Goal: Information Seeking & Learning: Compare options

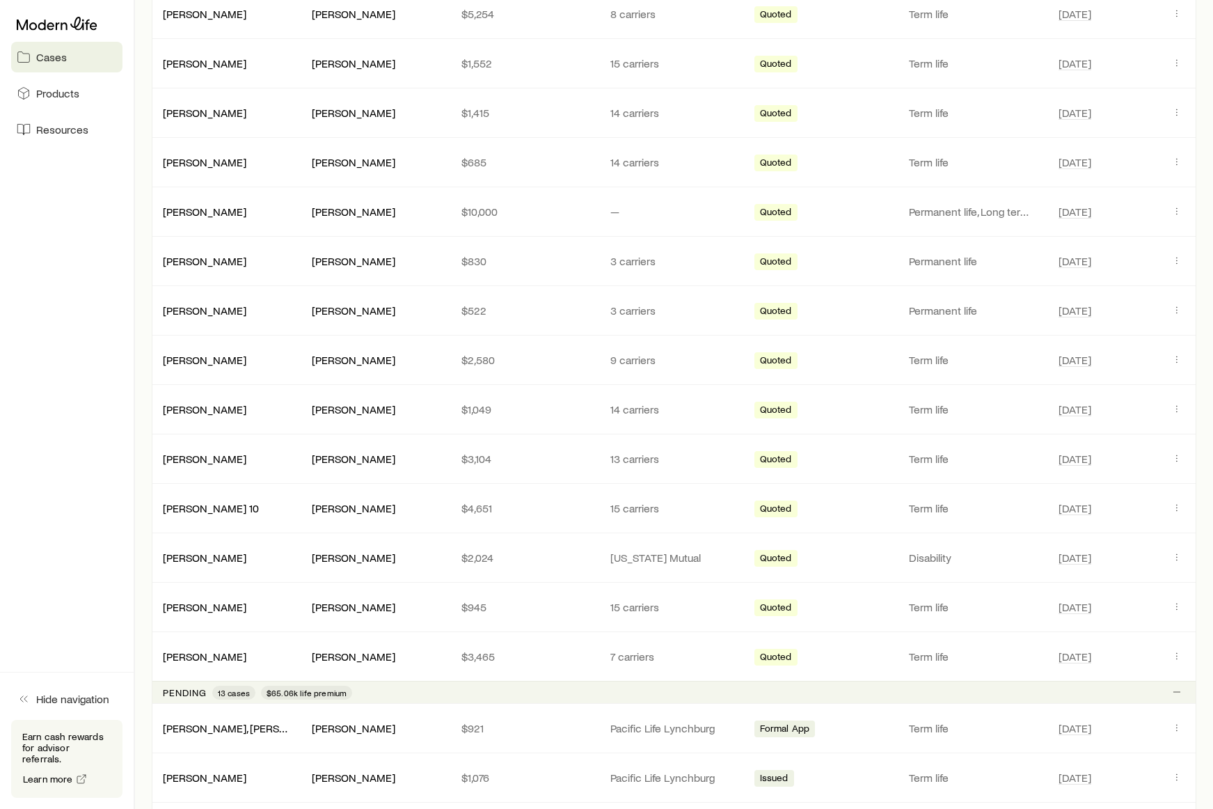
scroll to position [630, 0]
click at [198, 608] on link "[PERSON_NAME]" at bounding box center [206, 604] width 84 height 13
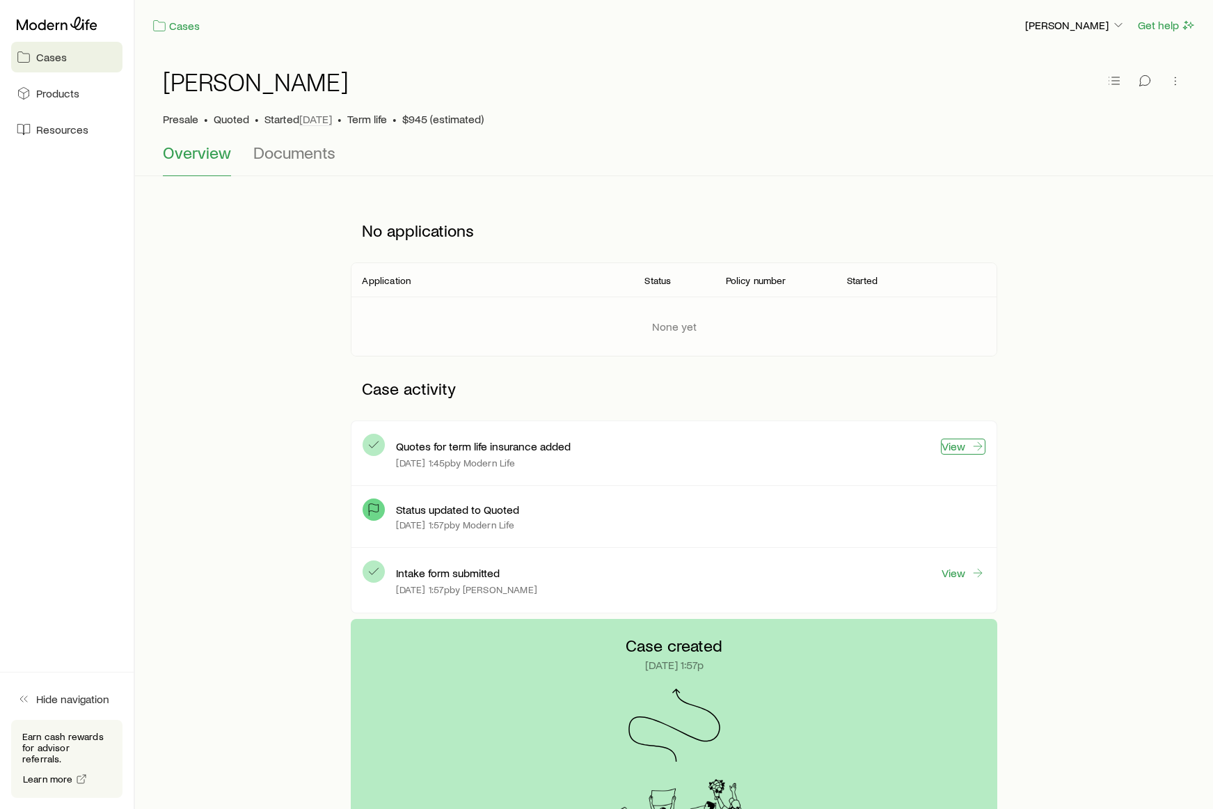
click at [966, 445] on link "View" at bounding box center [963, 446] width 45 height 16
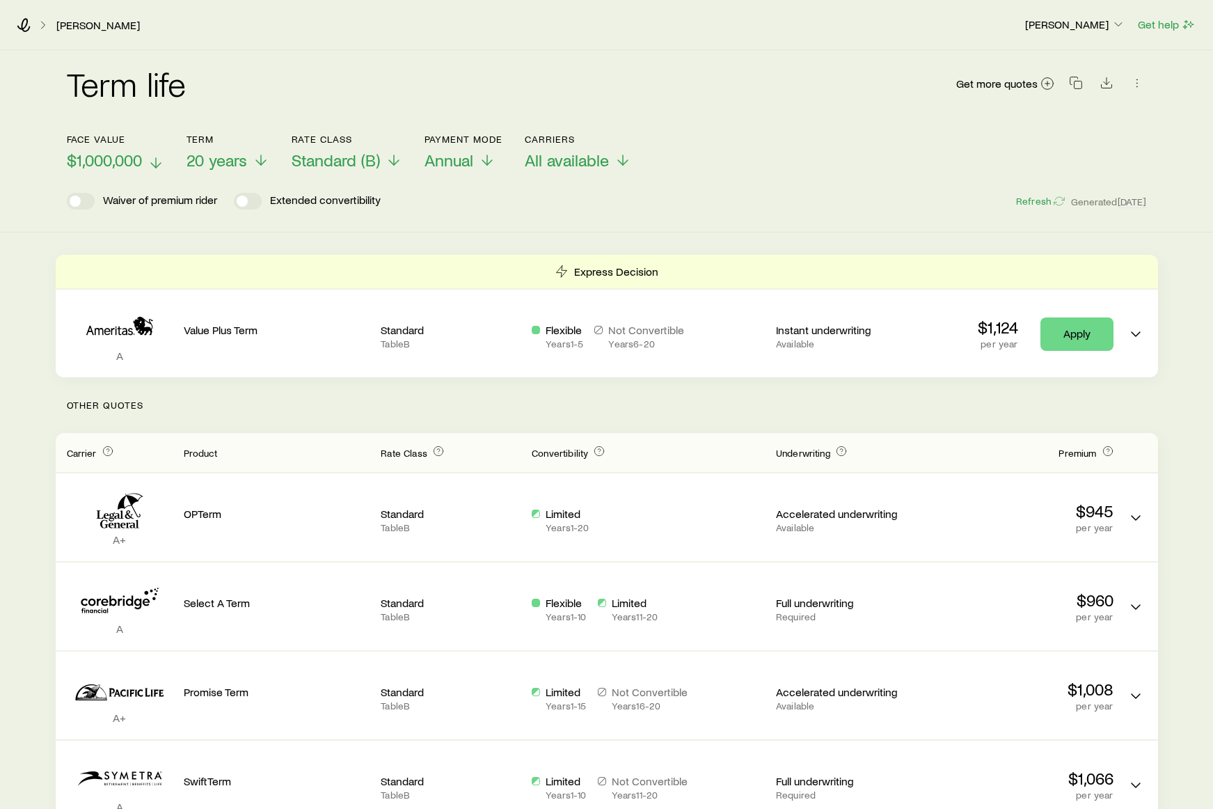
click at [141, 159] on span "$1,000,000" at bounding box center [104, 159] width 75 height 19
click at [237, 161] on span "20 years" at bounding box center [221, 159] width 61 height 19
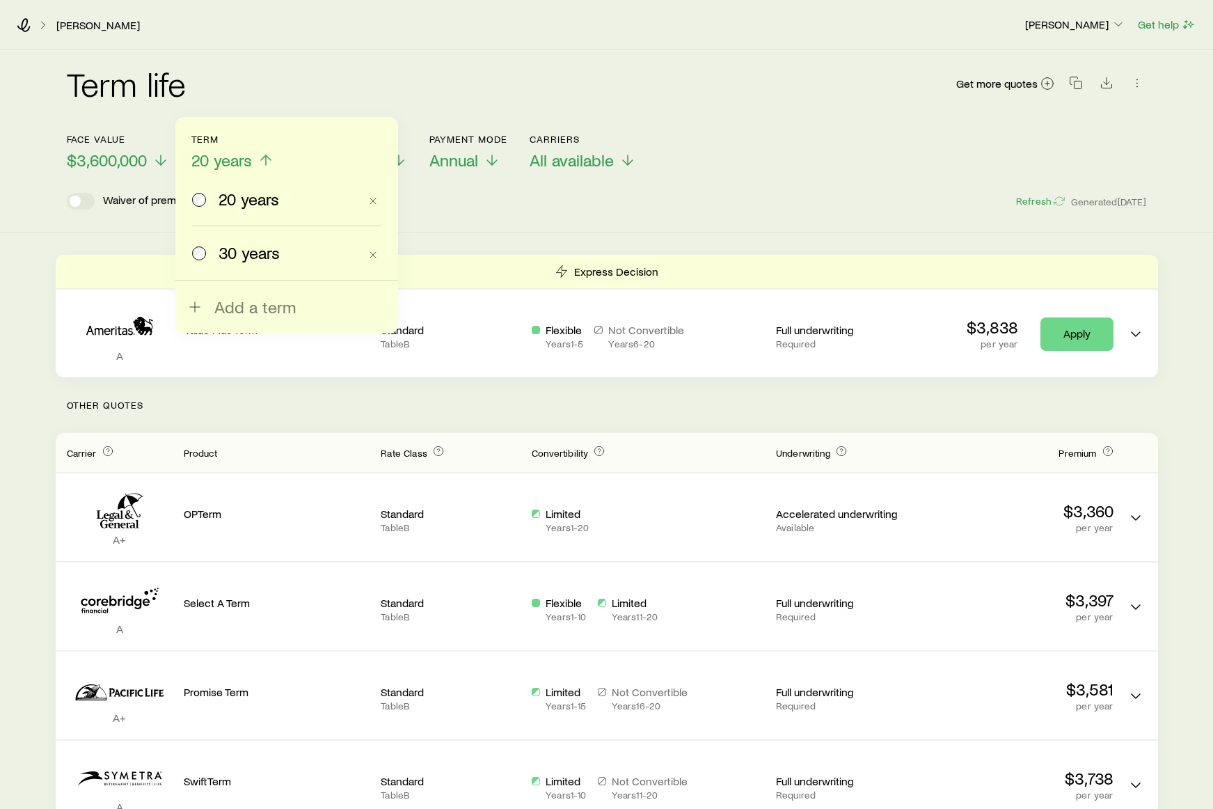
click at [232, 253] on span "30 years" at bounding box center [249, 252] width 61 height 19
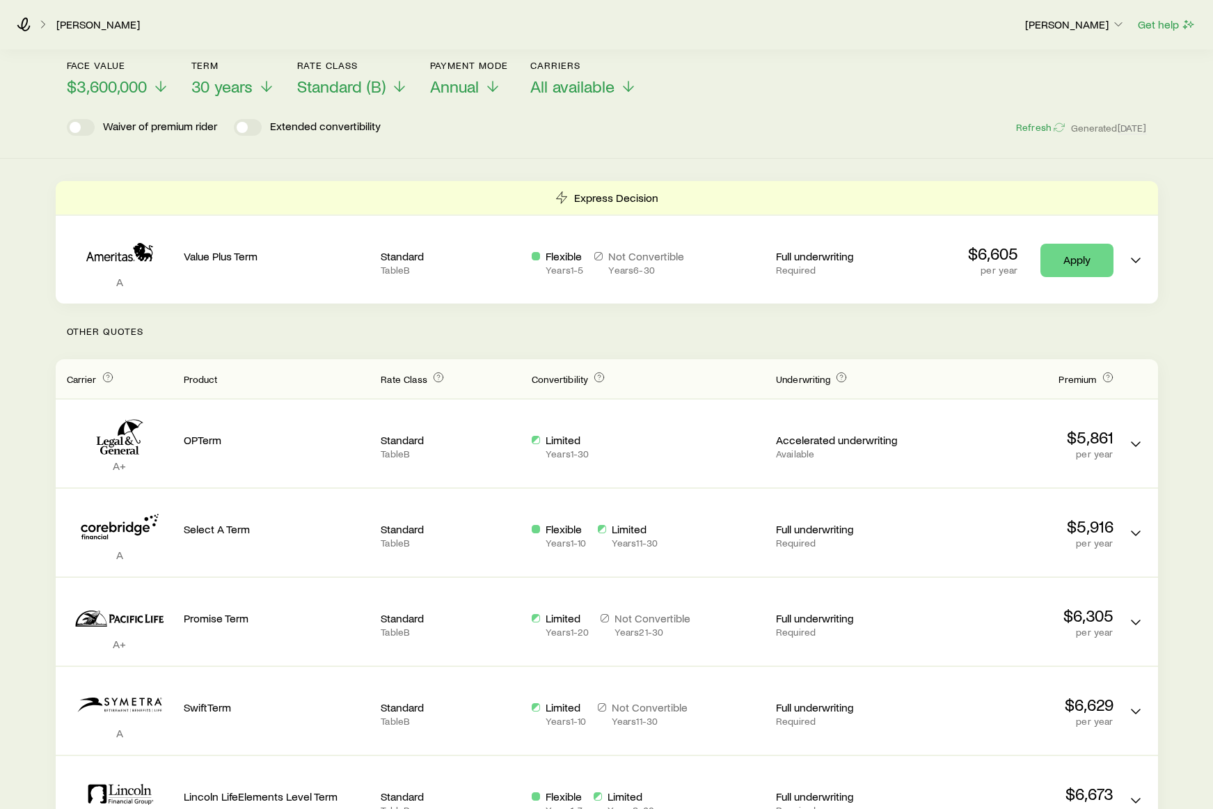
scroll to position [54, 0]
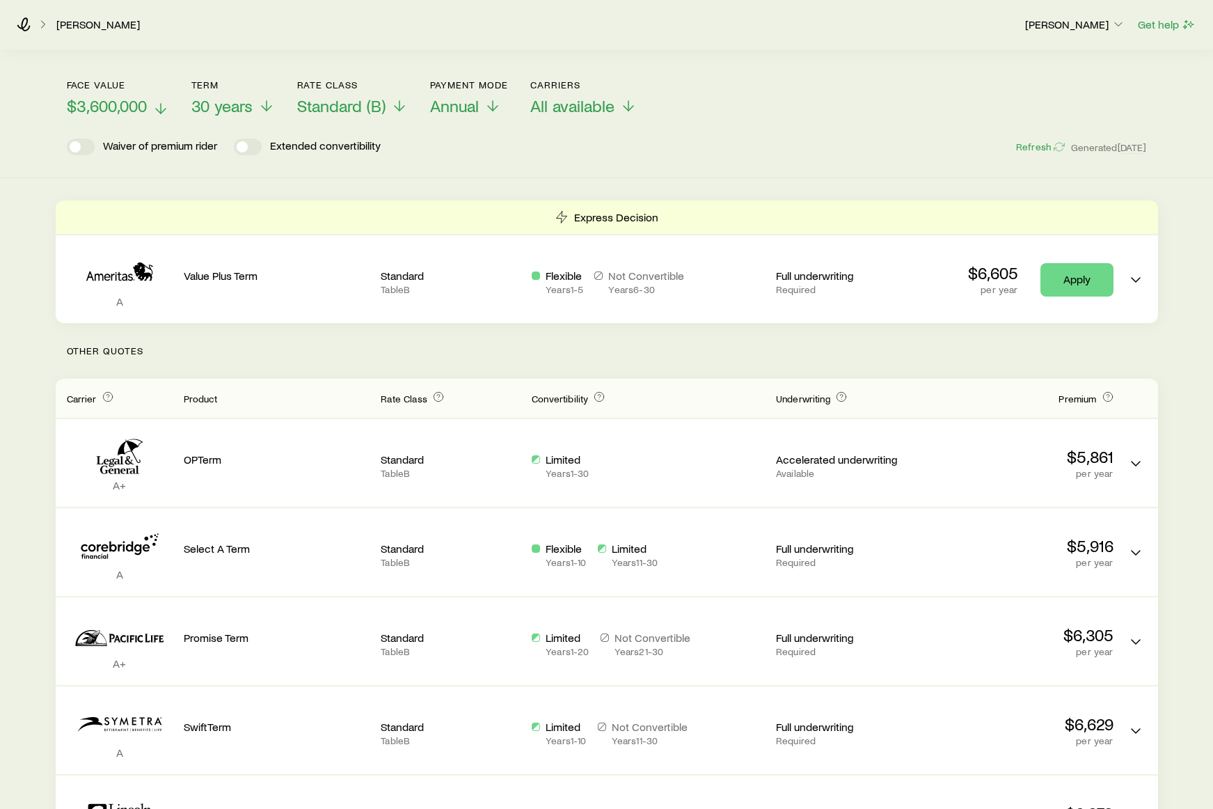
click at [141, 106] on span "$3,600,000" at bounding box center [107, 105] width 80 height 19
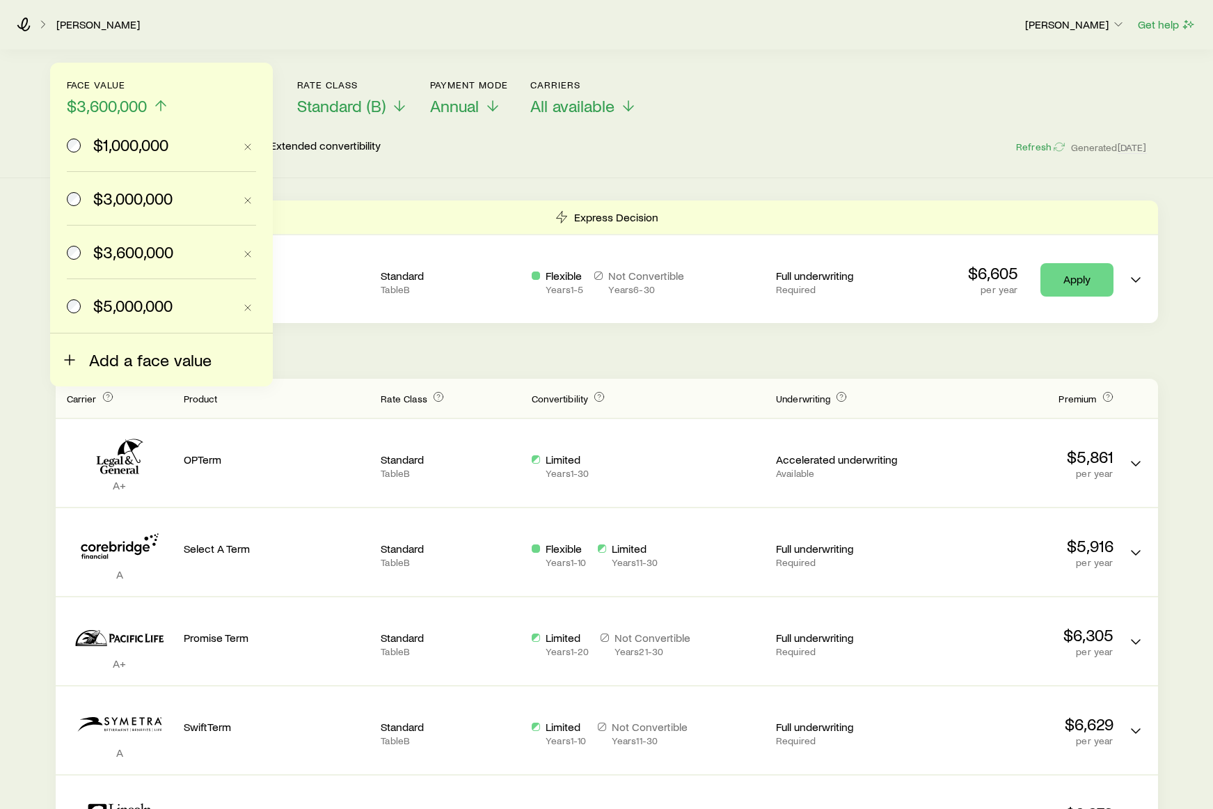
click at [74, 358] on icon at bounding box center [69, 359] width 17 height 17
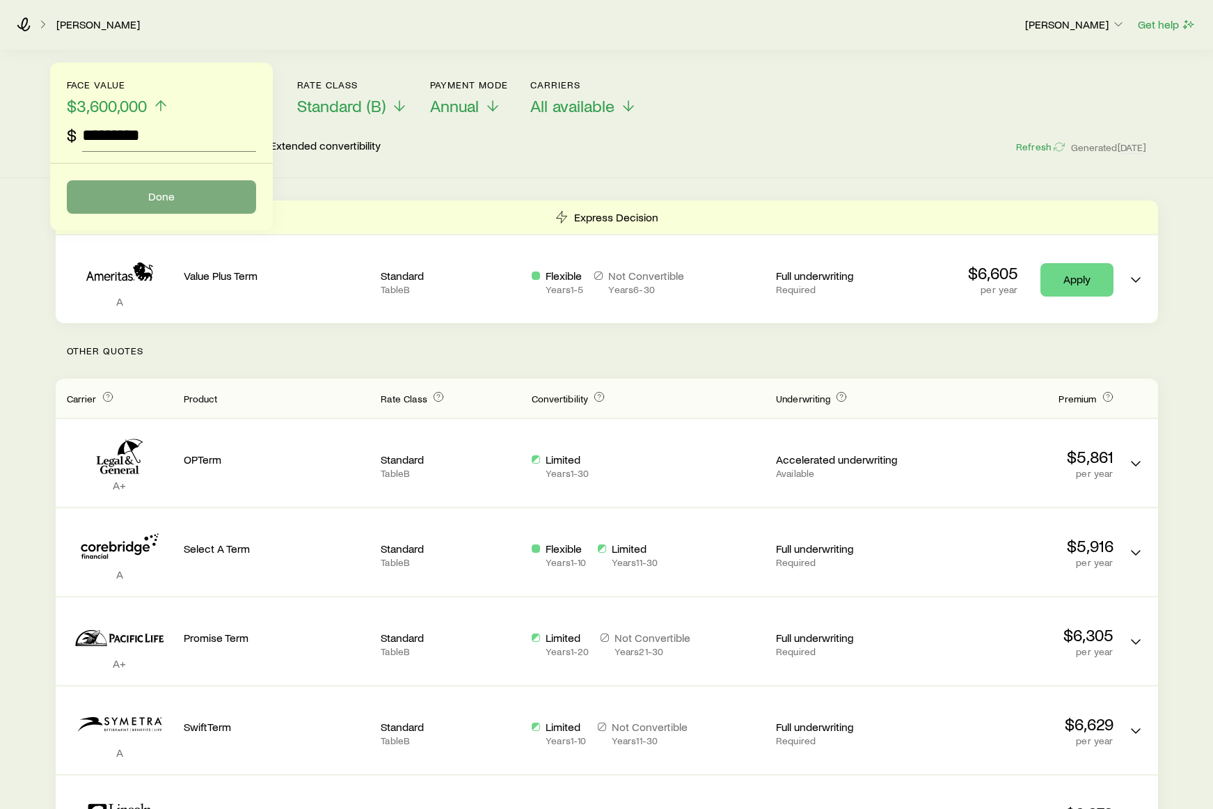
type input "*********"
click at [127, 194] on button "Done" at bounding box center [161, 196] width 189 height 33
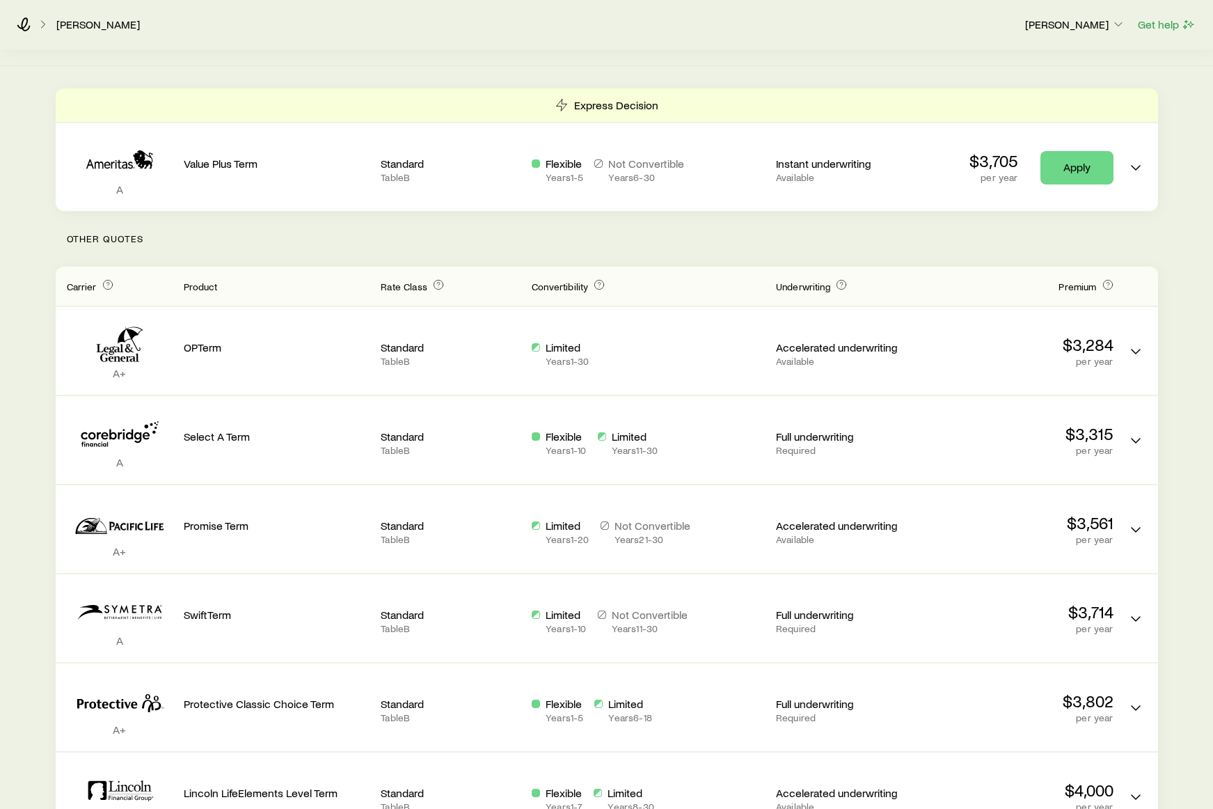
scroll to position [0, 0]
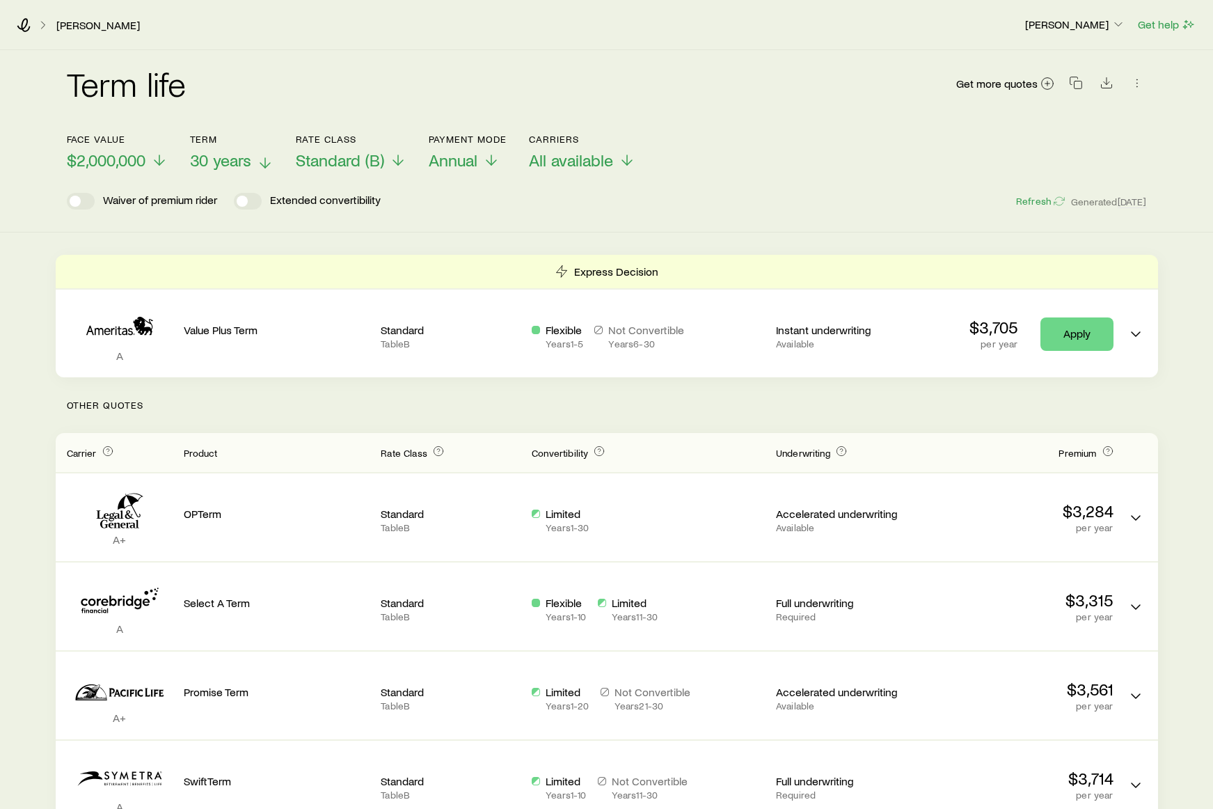
click at [224, 160] on span "30 years" at bounding box center [220, 159] width 61 height 19
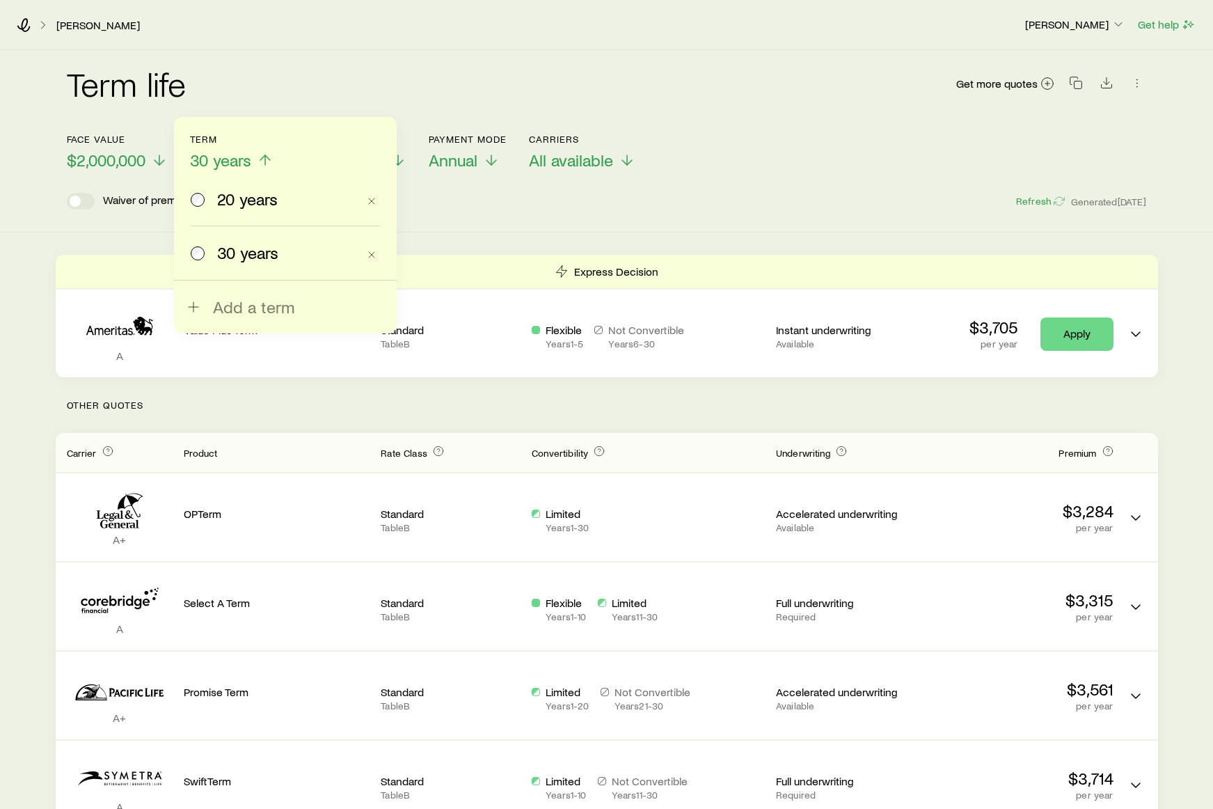
click at [222, 198] on span "20 years" at bounding box center [247, 198] width 61 height 19
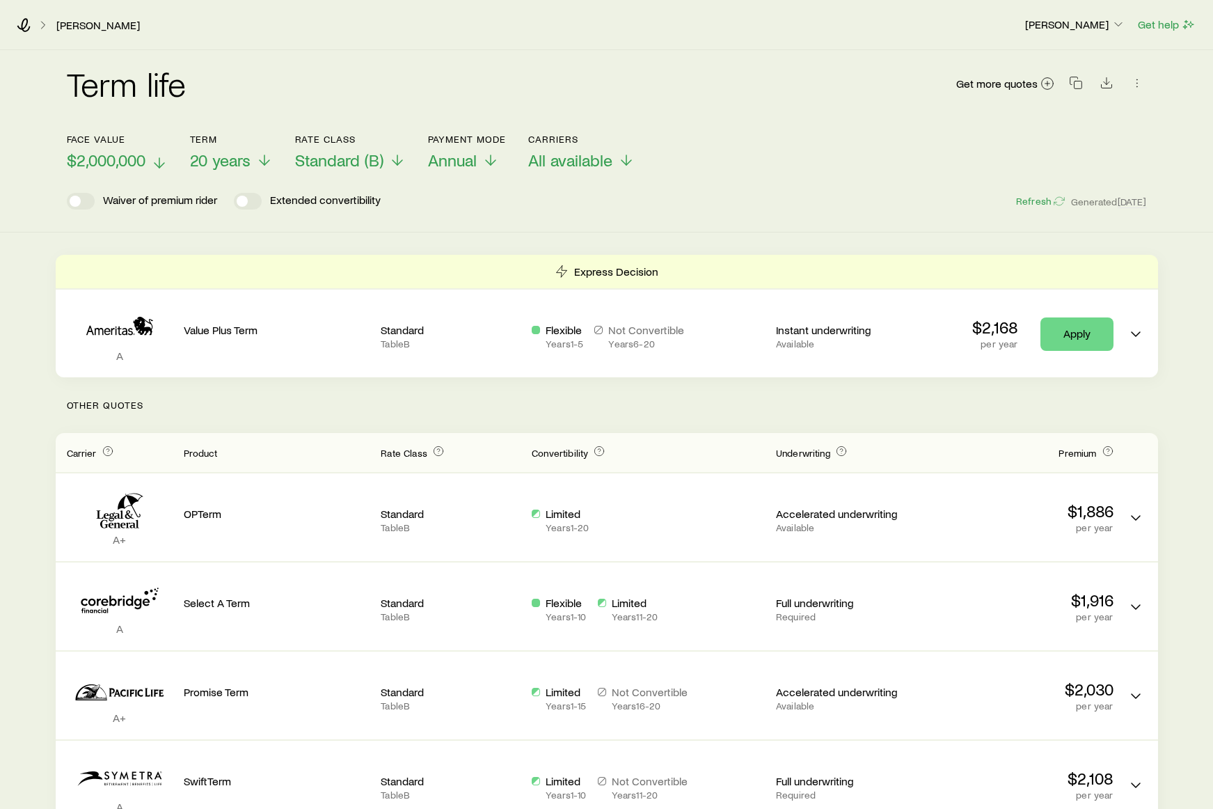
click at [128, 159] on span "$2,000,000" at bounding box center [106, 159] width 79 height 19
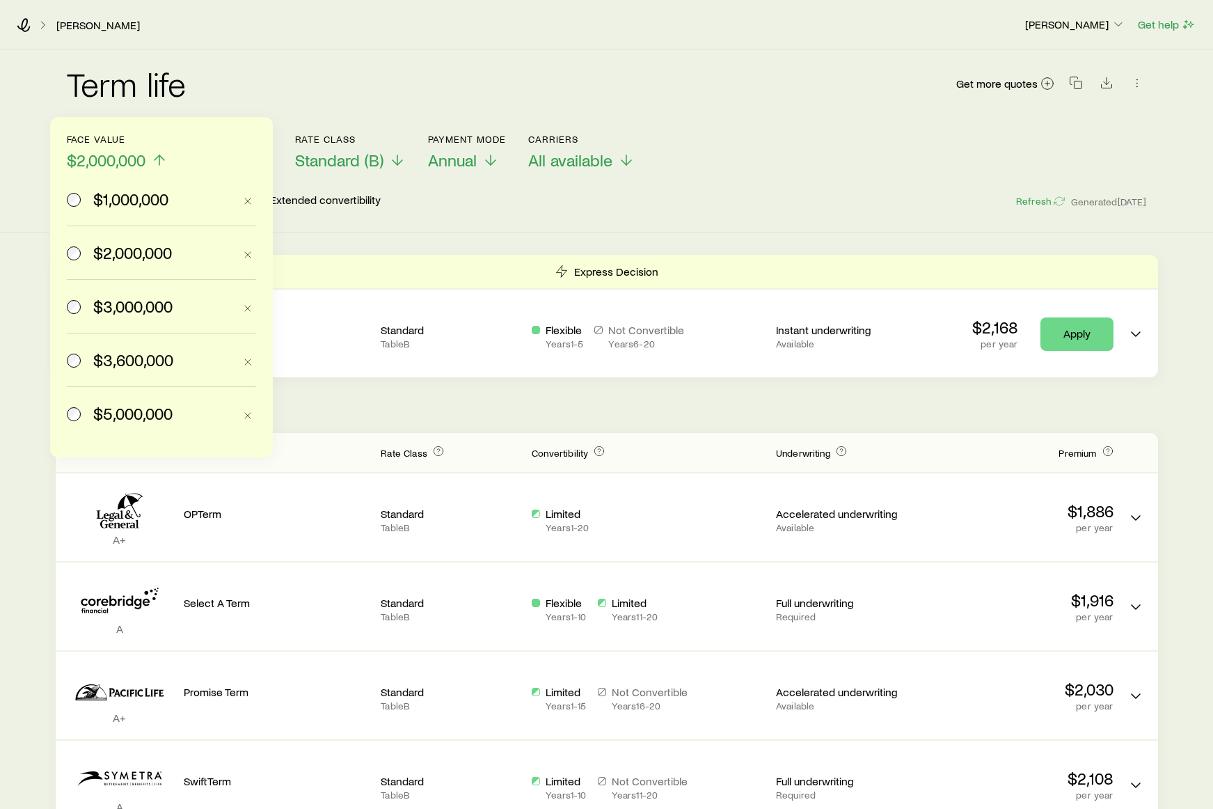
click at [104, 308] on span "$3,000,000" at bounding box center [132, 305] width 79 height 19
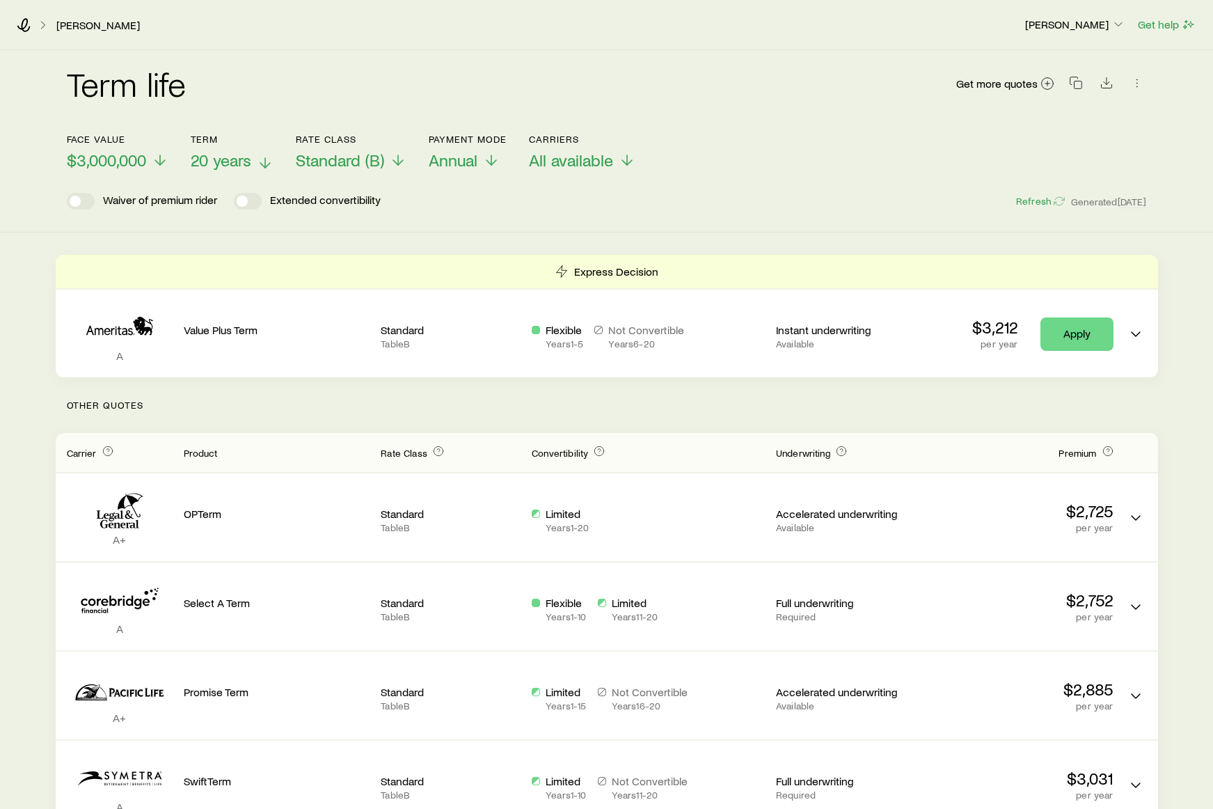
click at [221, 166] on span "20 years" at bounding box center [221, 159] width 61 height 19
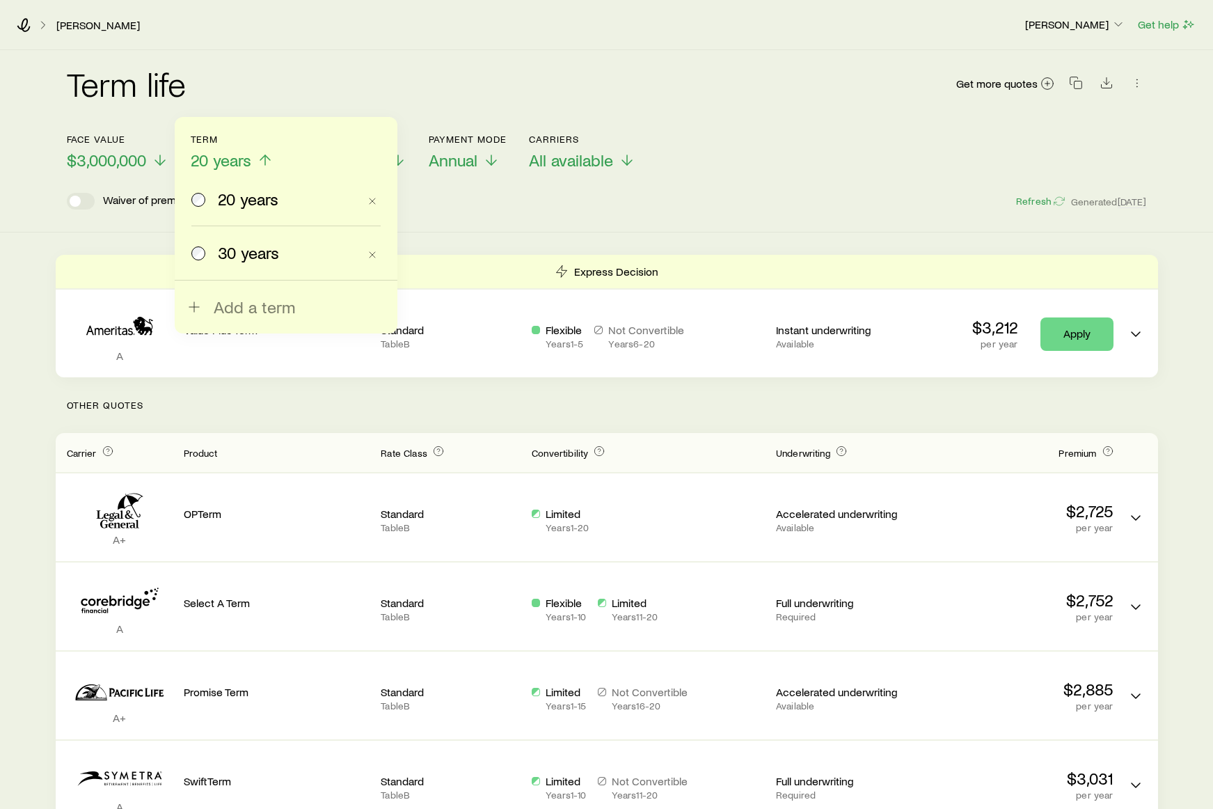
click at [214, 257] on div "30 years" at bounding box center [274, 252] width 167 height 19
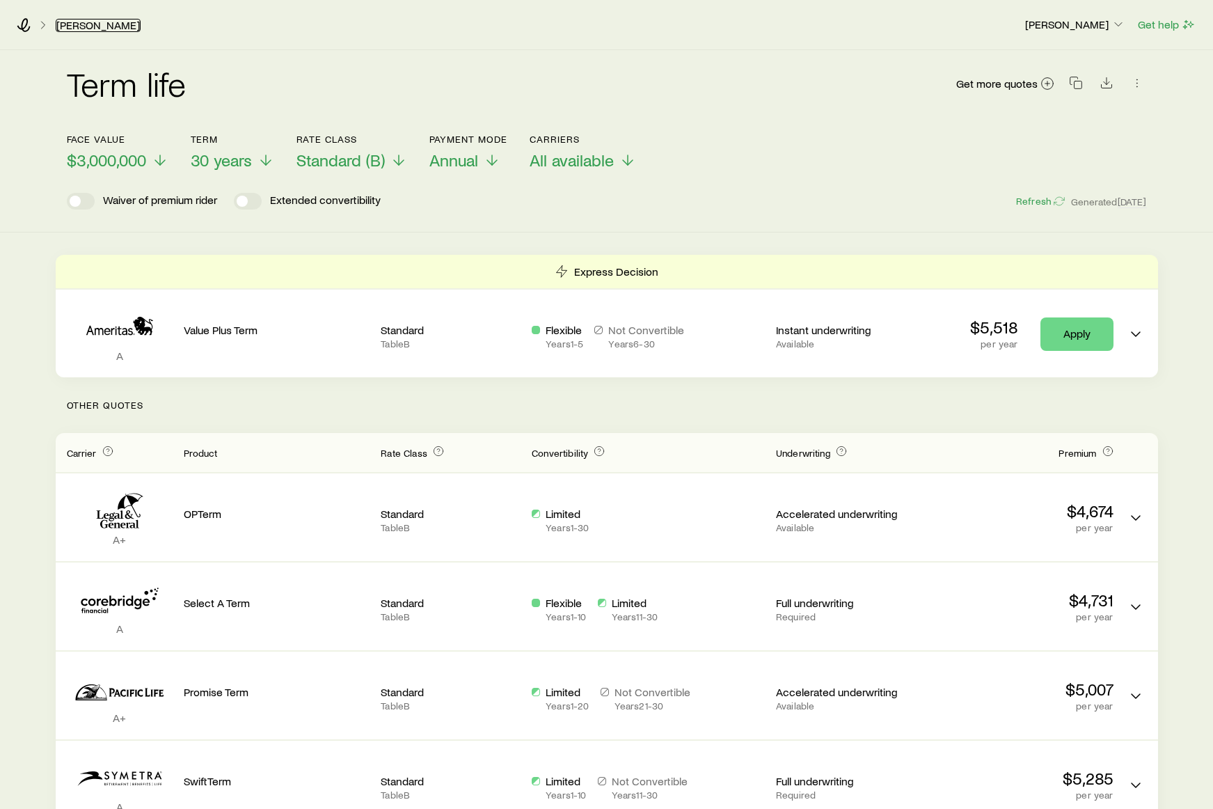
click at [85, 25] on link "[PERSON_NAME]" at bounding box center [98, 25] width 85 height 13
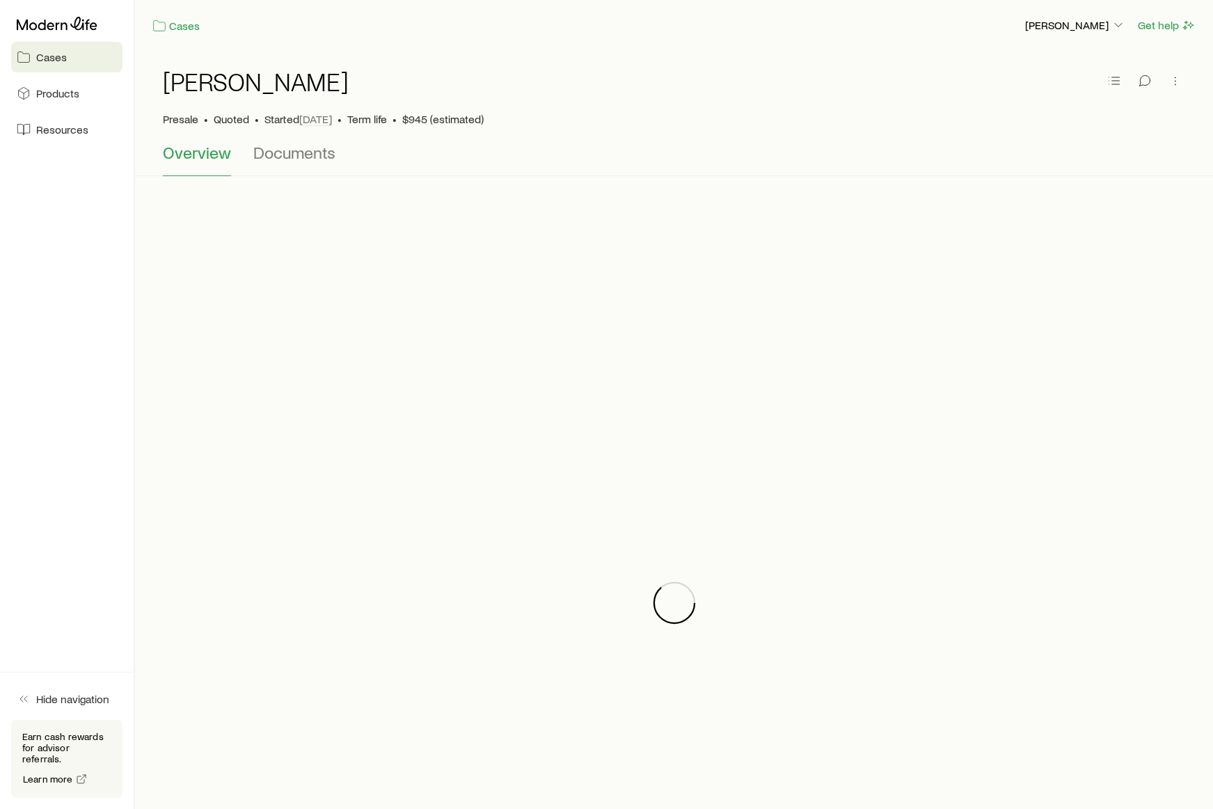
click at [69, 61] on link "Cases" at bounding box center [66, 57] width 111 height 31
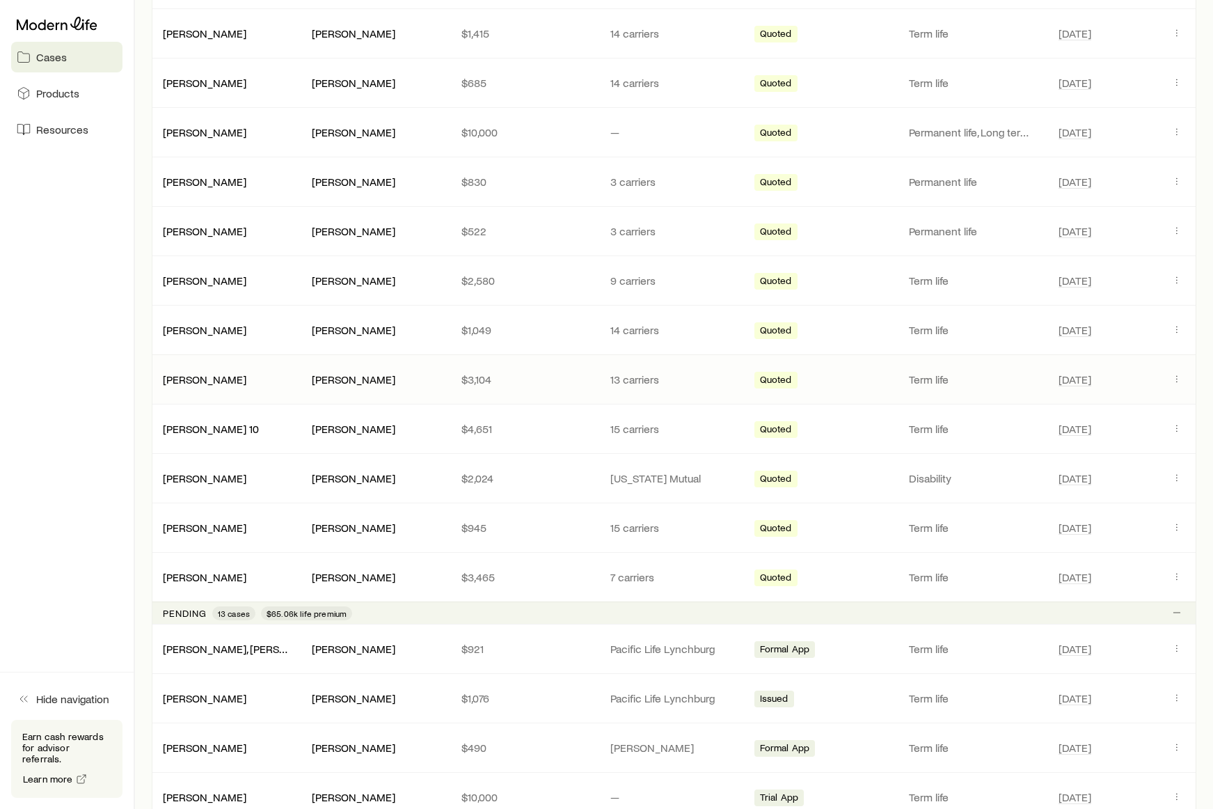
scroll to position [708, 0]
click at [83, 92] on link "Products" at bounding box center [66, 93] width 111 height 31
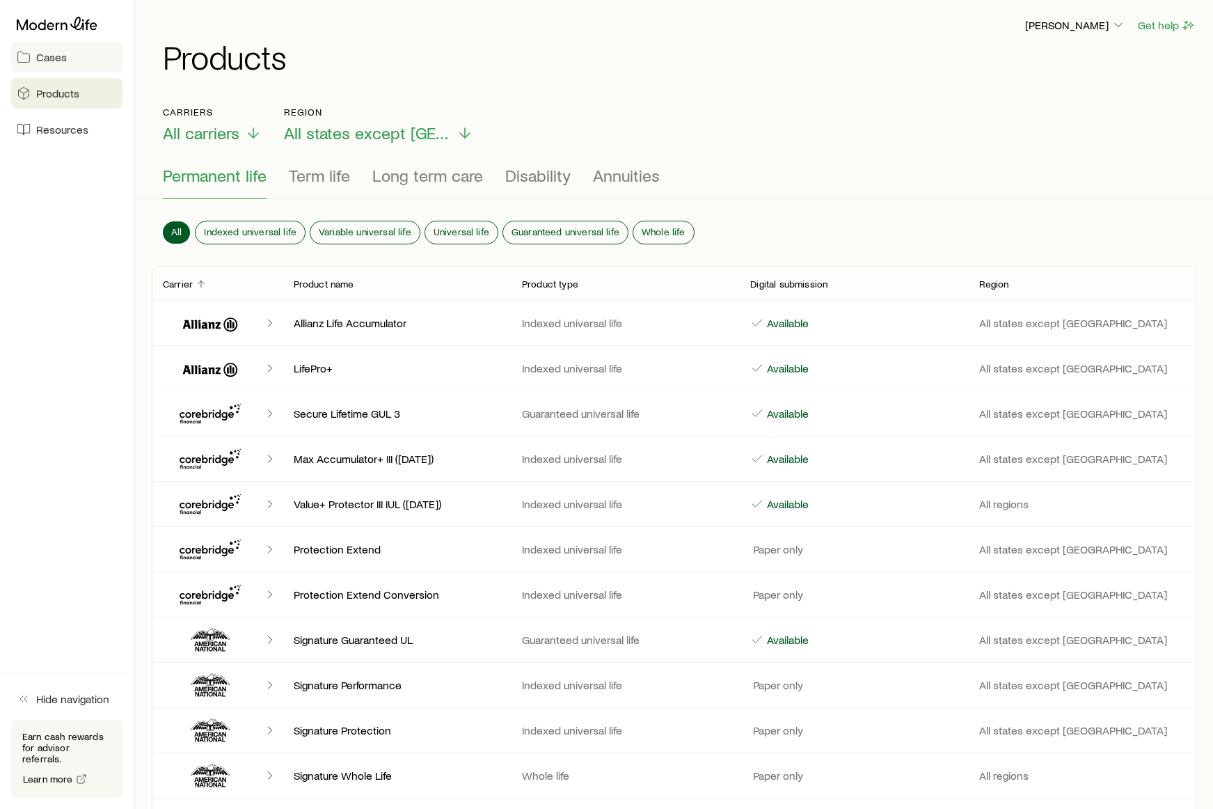
click at [51, 53] on span "Cases" at bounding box center [51, 57] width 31 height 14
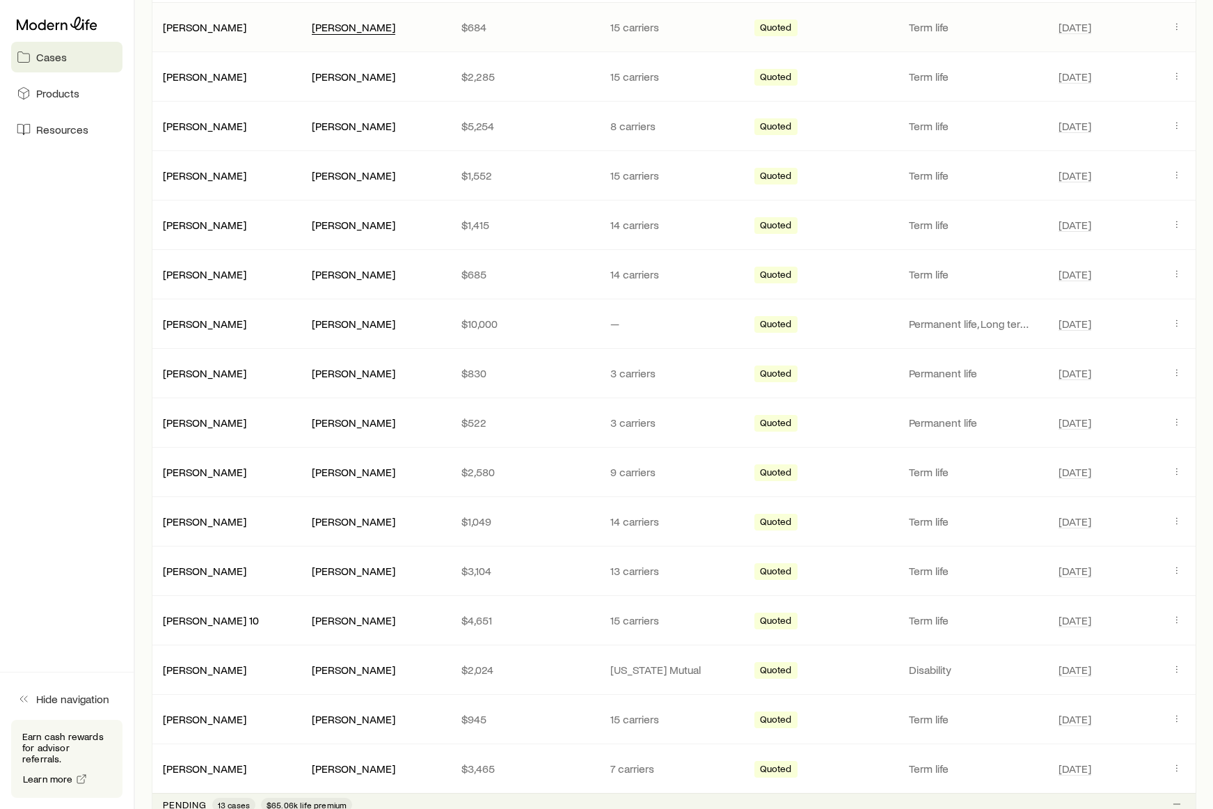
scroll to position [685, 0]
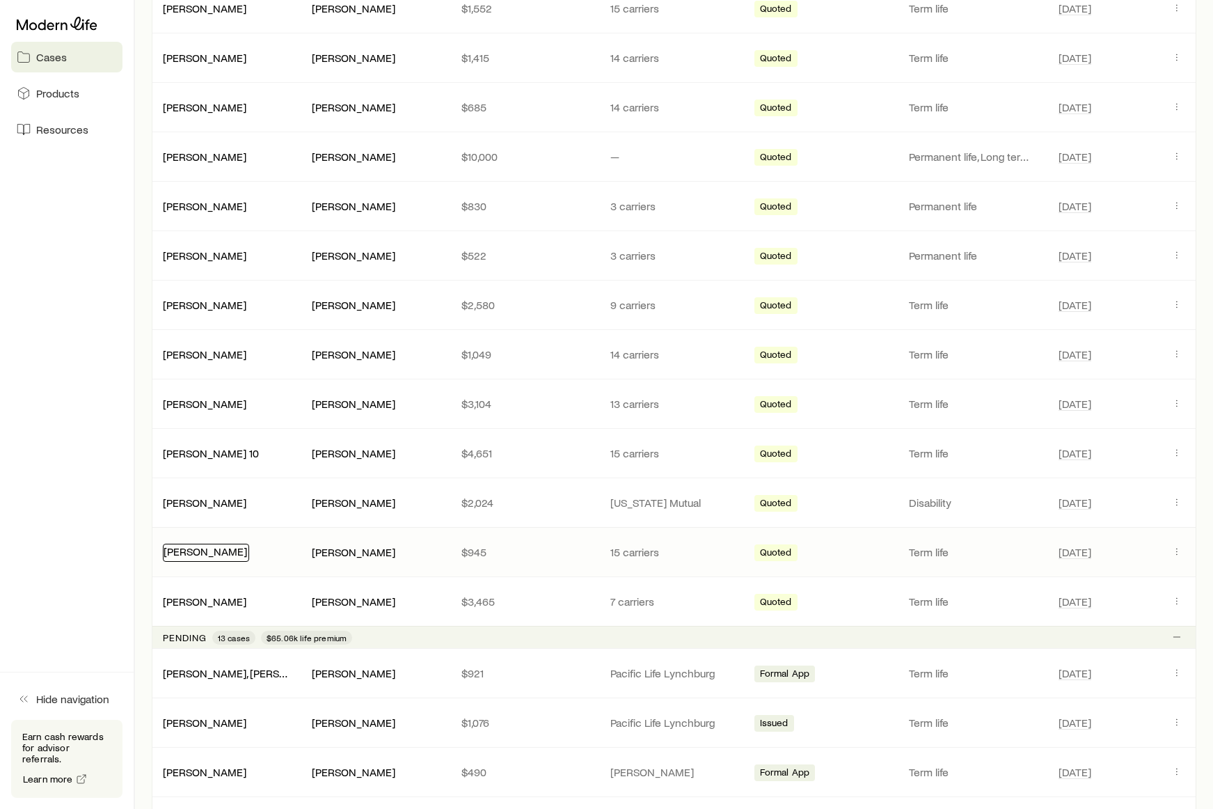
click at [196, 549] on link "[PERSON_NAME]" at bounding box center [206, 550] width 84 height 13
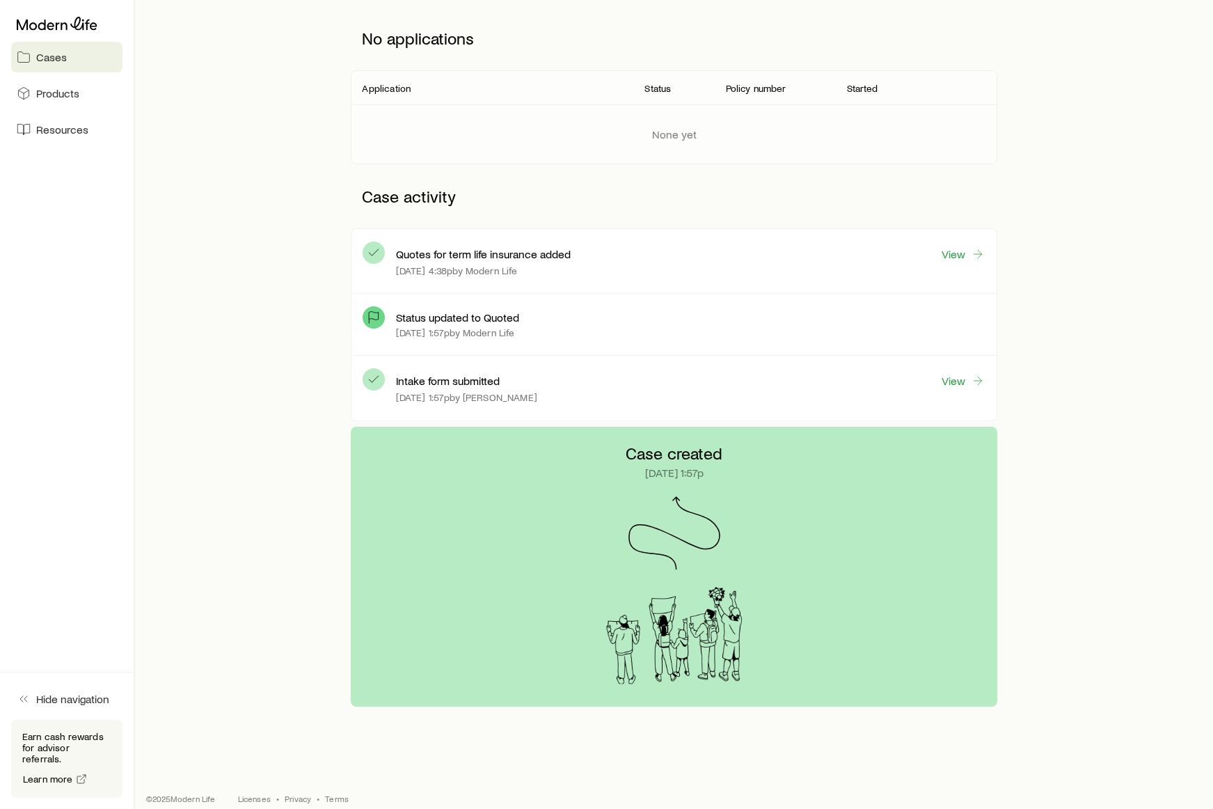
scroll to position [207, 0]
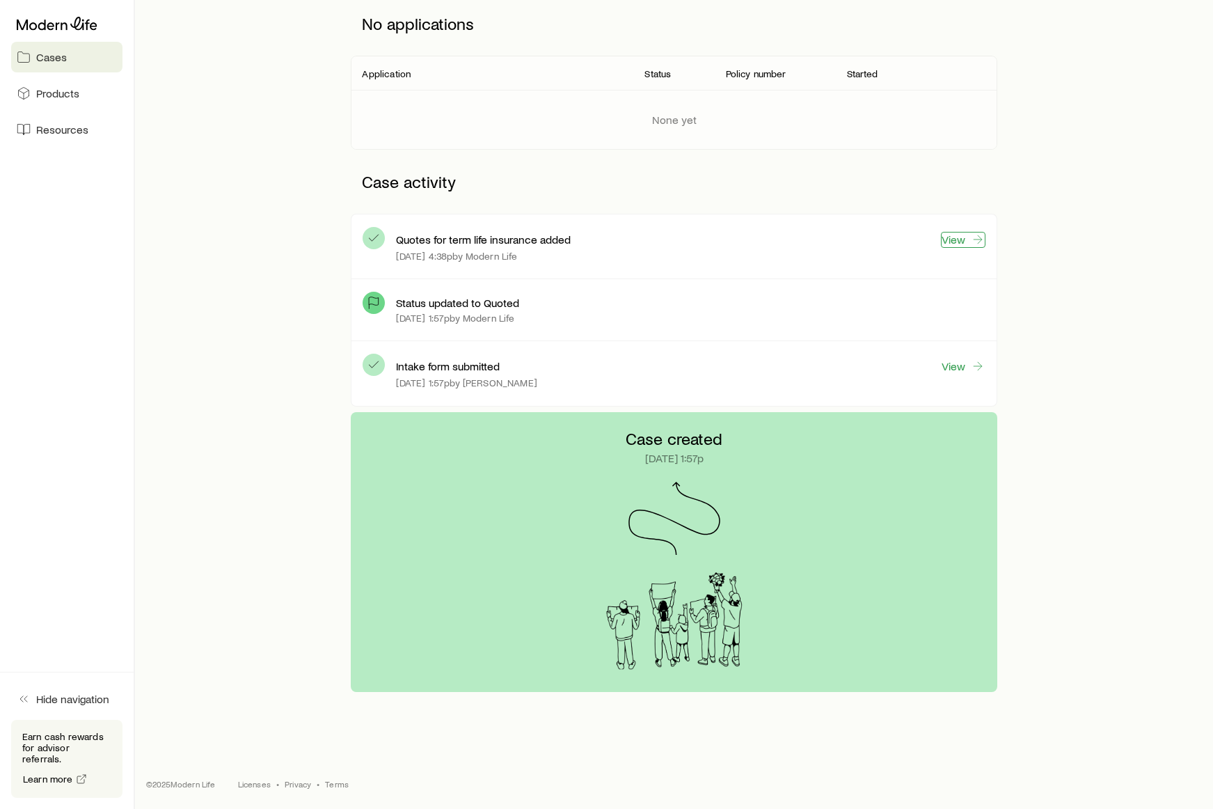
click at [957, 234] on link "View" at bounding box center [963, 240] width 45 height 16
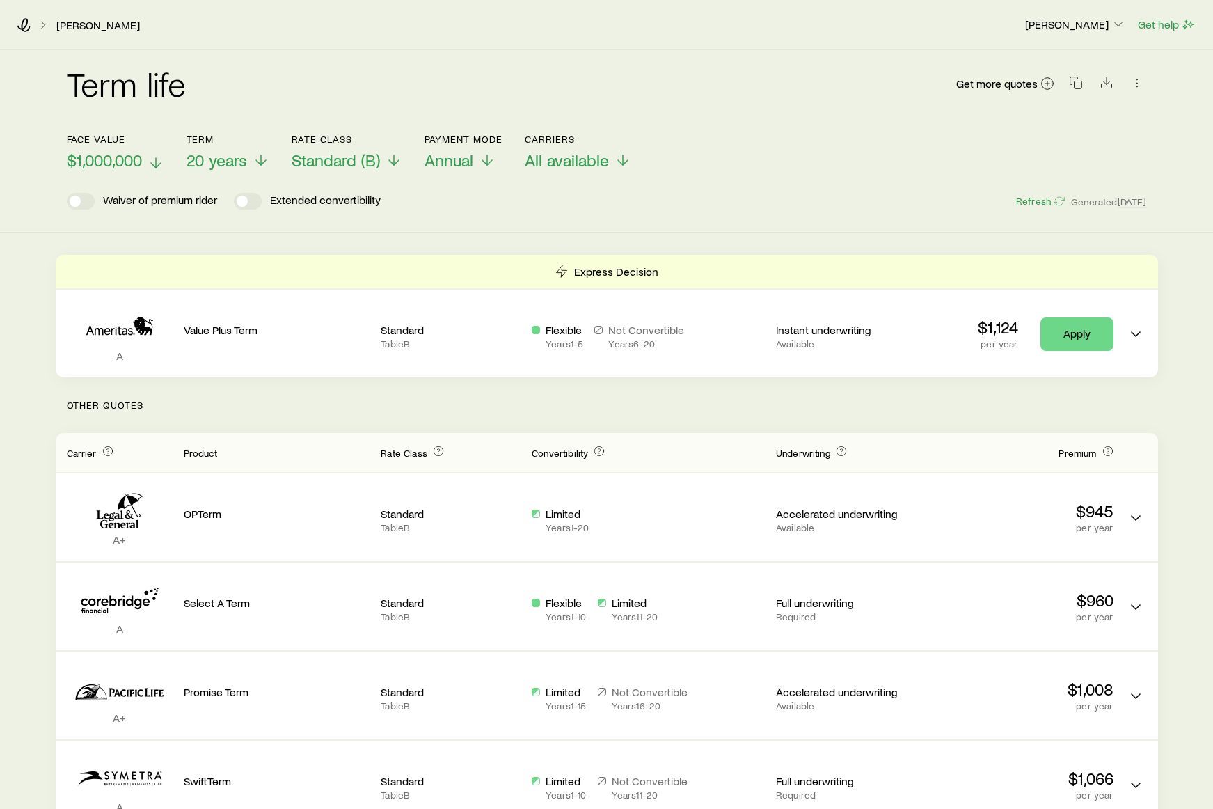
click at [124, 158] on span "$1,000,000" at bounding box center [104, 159] width 75 height 19
click at [235, 159] on span "20 years" at bounding box center [221, 159] width 61 height 19
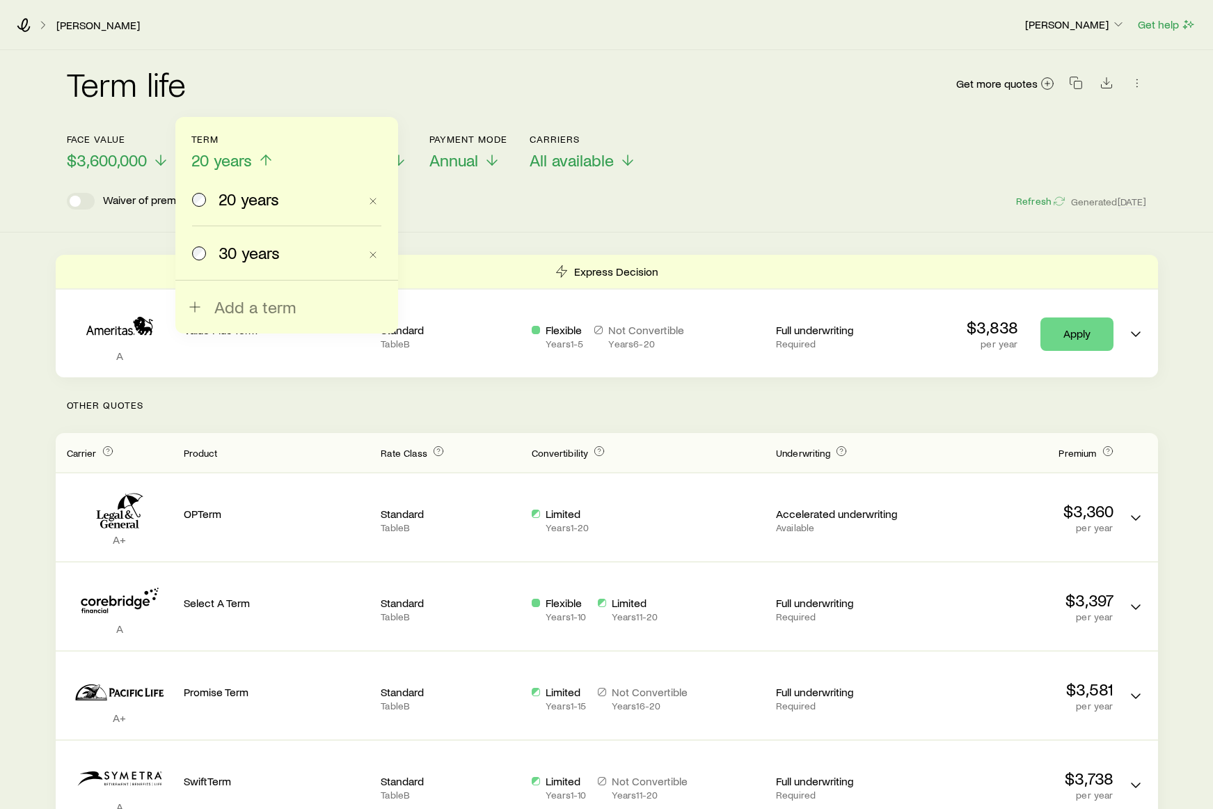
click at [234, 258] on span "30 years" at bounding box center [249, 252] width 61 height 19
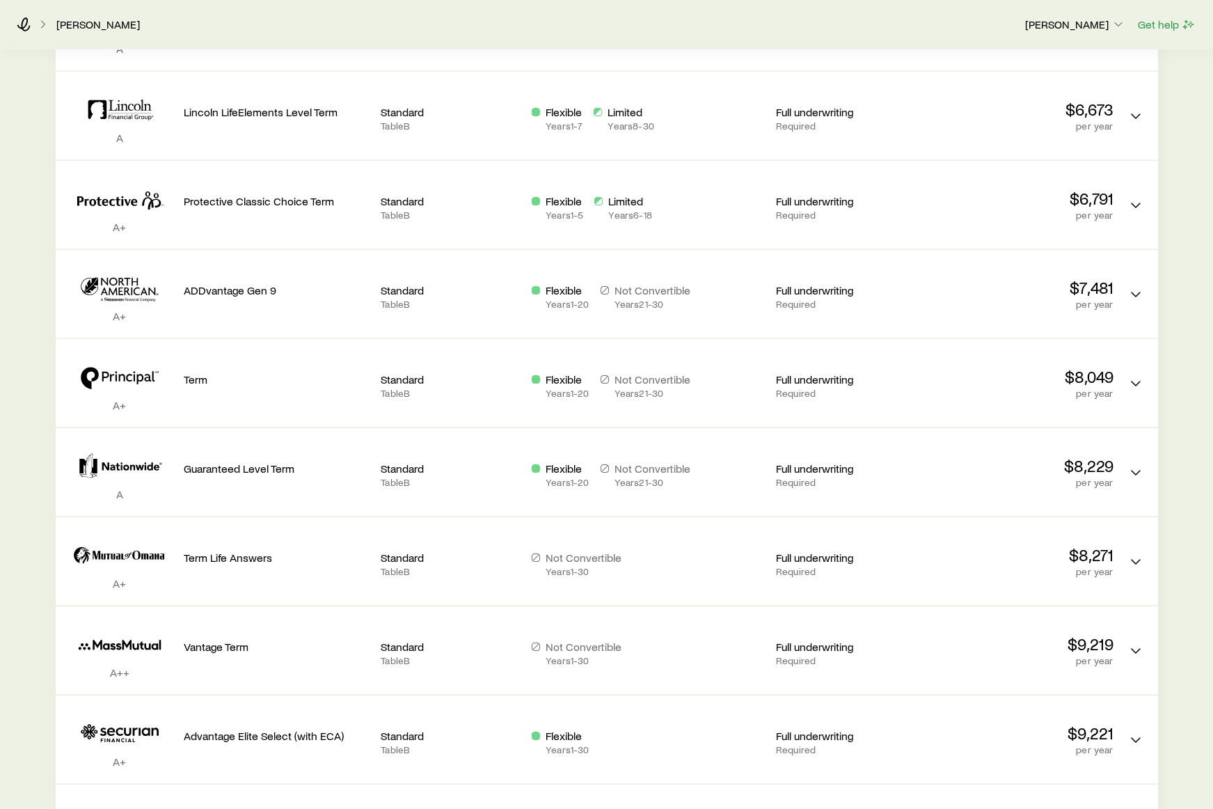
scroll to position [762, 0]
